Goal: Information Seeking & Learning: Check status

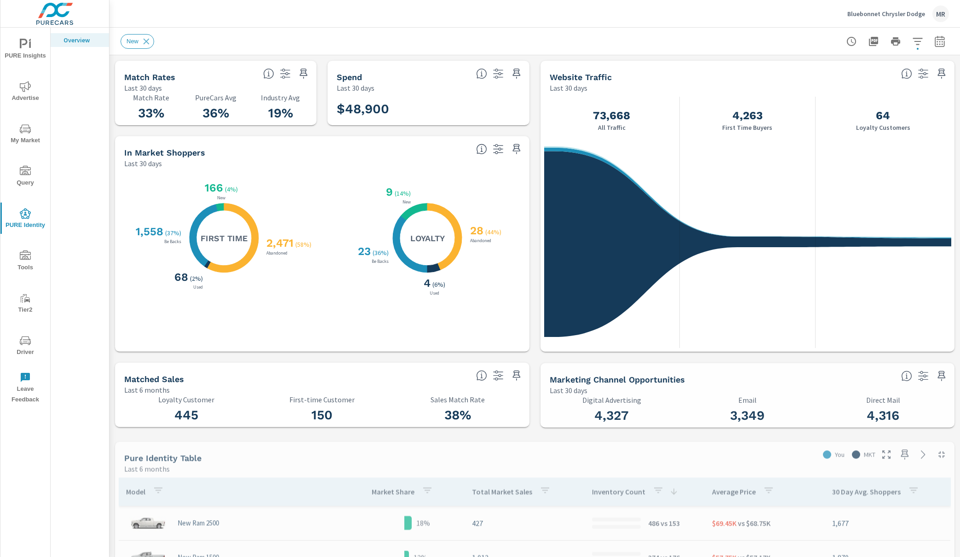
scroll to position [103, 0]
